Goal: Transaction & Acquisition: Download file/media

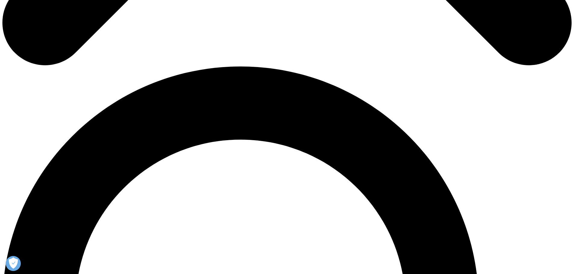
scroll to position [633, 0]
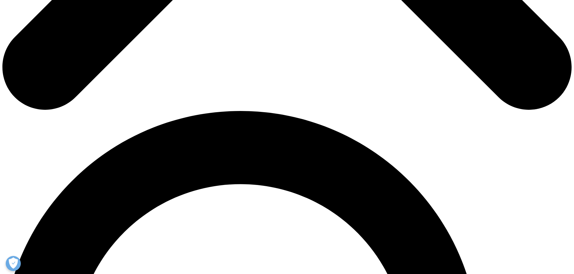
scroll to position [542, 0]
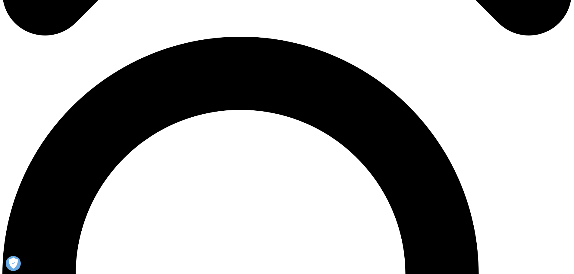
drag, startPoint x: 239, startPoint y: 116, endPoint x: 278, endPoint y: 117, distance: 38.6
copy link "Prescription"
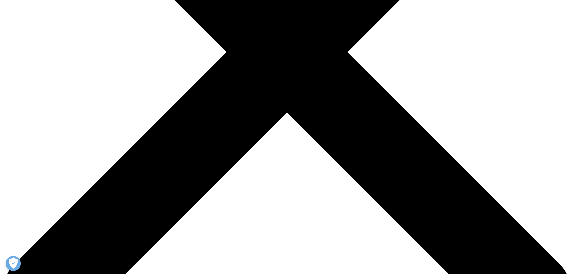
scroll to position [211, 0]
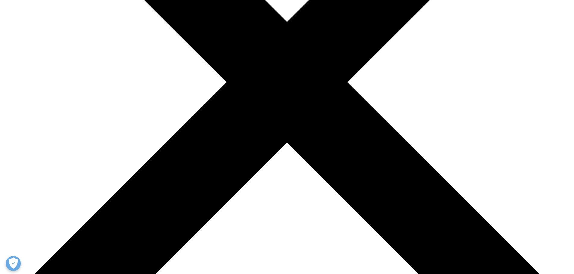
drag, startPoint x: 178, startPoint y: 143, endPoint x: 173, endPoint y: 142, distance: 4.6
